Goal: Transaction & Acquisition: Purchase product/service

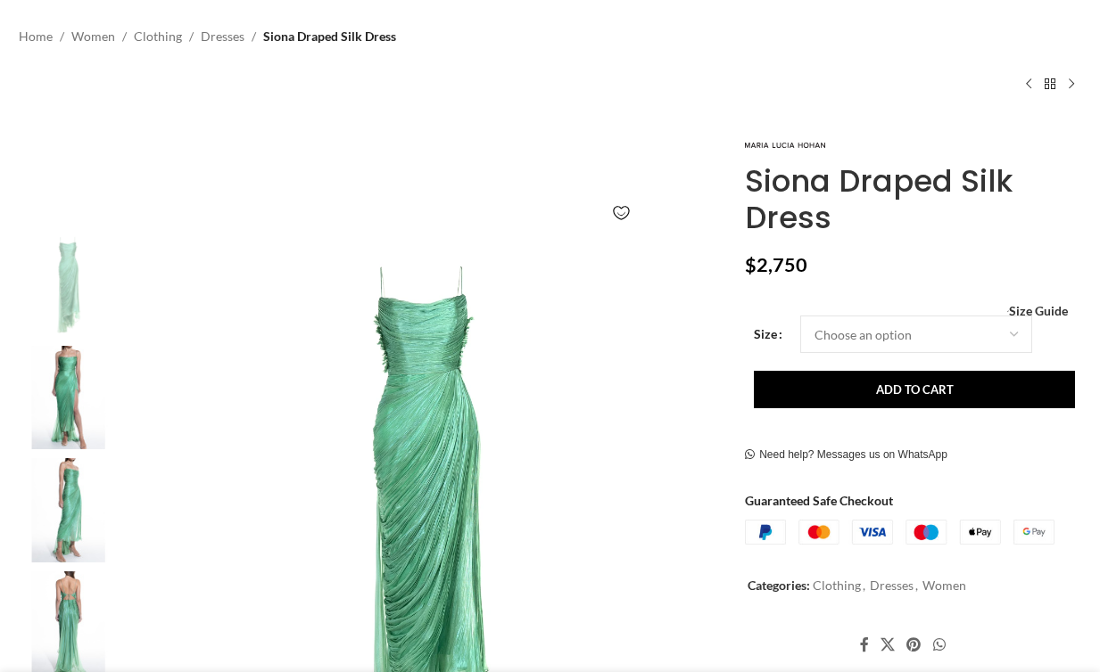
scroll to position [149, 0]
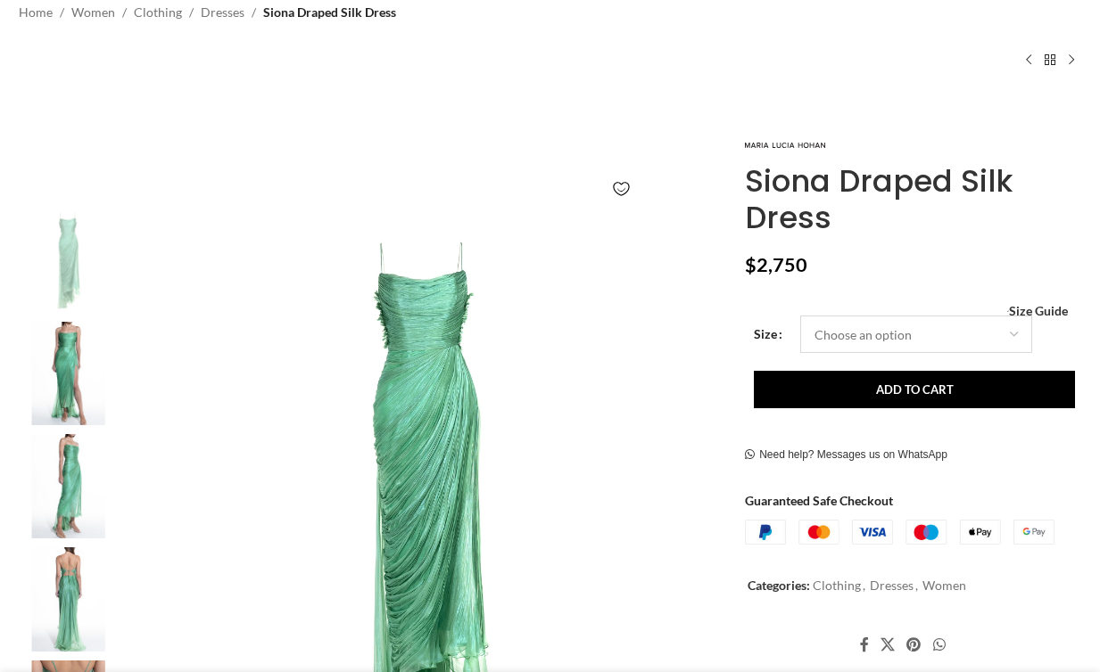
click at [872, 322] on select "Choose an option 4 UK 6 UK 8 UK 10 UK 12 UK 14 UK 16 UK 18 UK" at bounding box center [916, 334] width 232 height 37
click at [777, 144] on img at bounding box center [785, 144] width 80 height 5
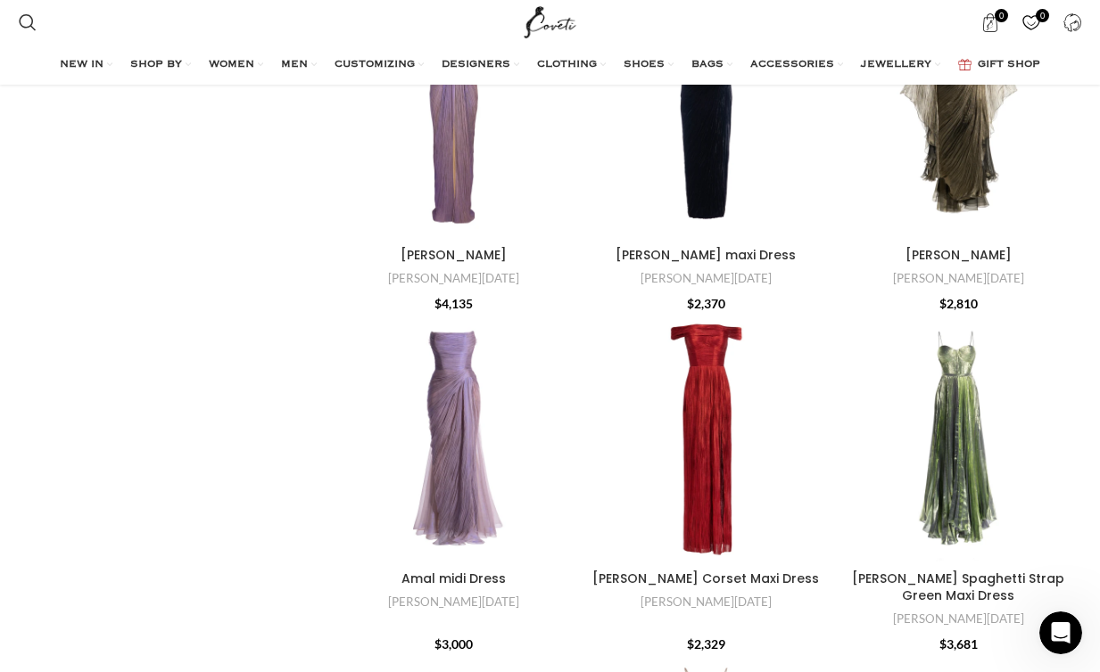
scroll to position [4198, 0]
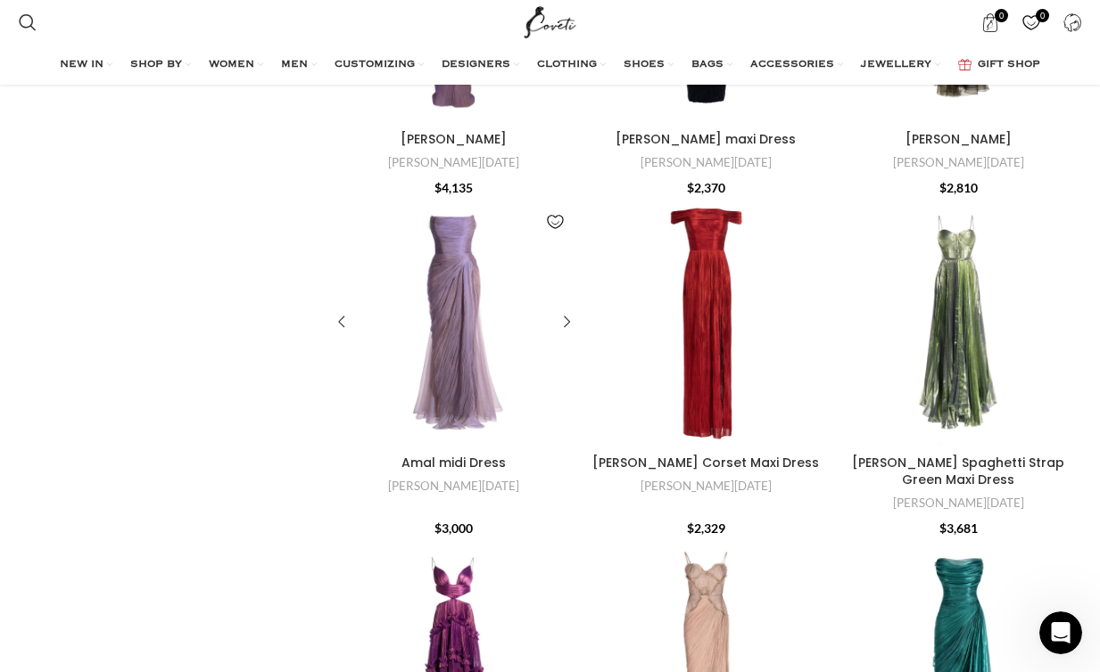
click at [465, 275] on div "Amal midi Dress" at bounding box center [469, 323] width 31 height 247
